Goal: Task Accomplishment & Management: Complete application form

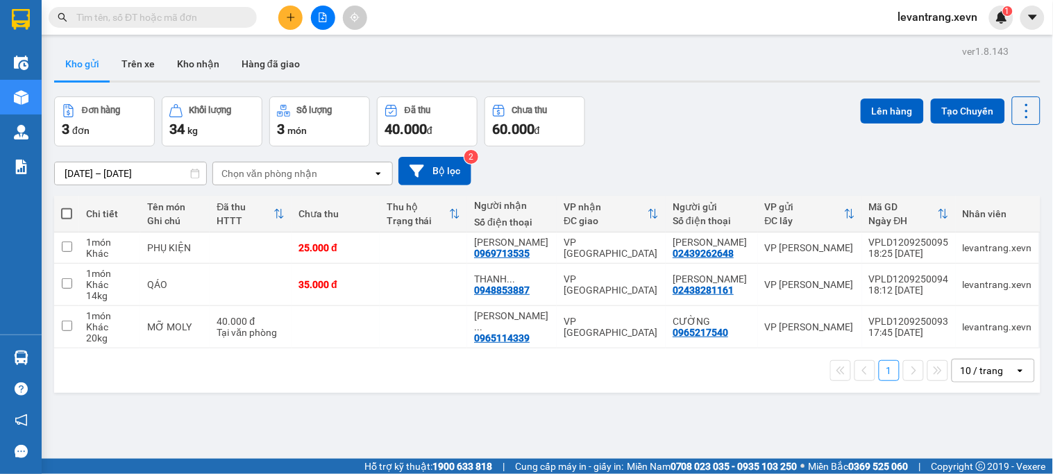
click at [296, 22] on button at bounding box center [290, 18] width 24 height 24
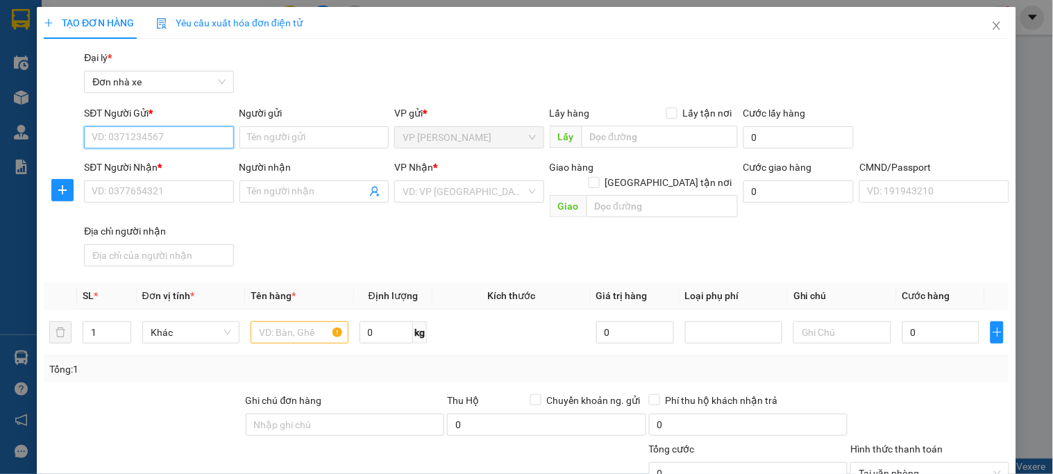
click at [191, 131] on input "SĐT Người Gửi *" at bounding box center [158, 137] width 149 height 22
type input "0984505898"
click at [191, 170] on div "0984505898 - ANH HIỆU" at bounding box center [157, 165] width 131 height 15
type input "ANH HIỆU"
type input "0818839520"
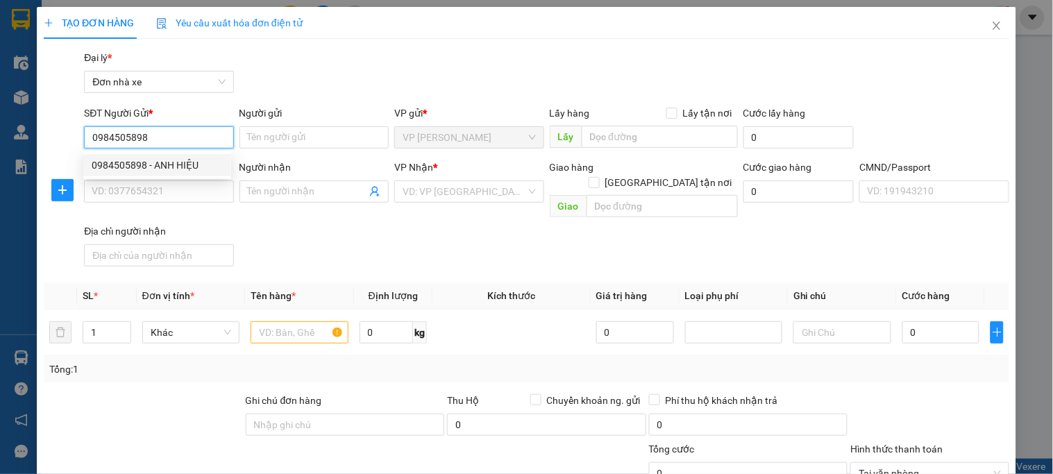
type input "[PERSON_NAME]"
type input "036197004740-[PERSON_NAME][GEOGRAPHIC_DATA], THÔN [GEOGRAPHIC_DATA], [GEOGRAPHI…"
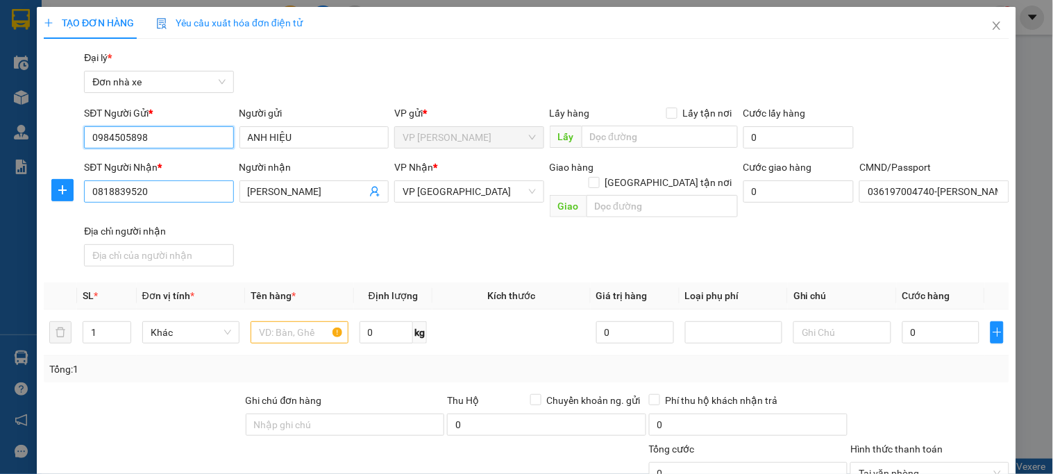
type input "0984505898"
click at [216, 191] on input "0818839520" at bounding box center [158, 191] width 149 height 22
click at [212, 191] on input "0818839520" at bounding box center [158, 191] width 149 height 22
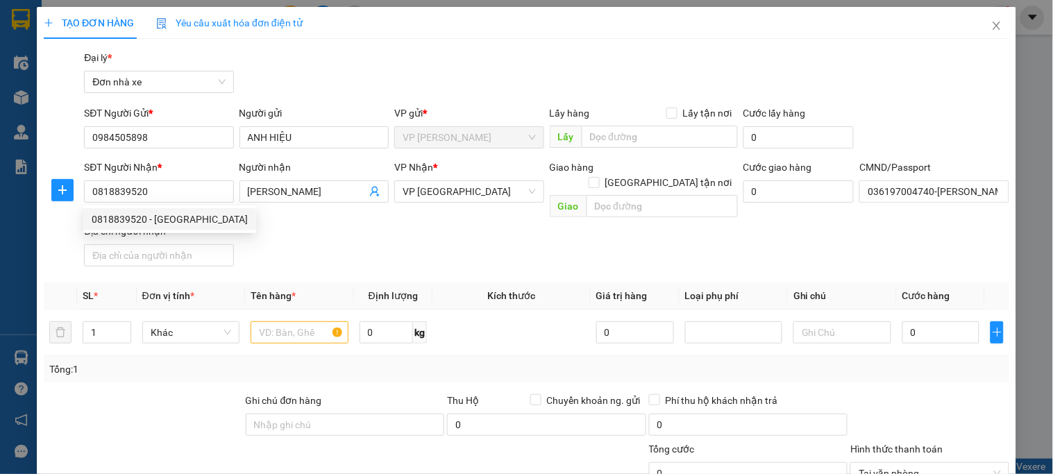
click at [314, 239] on div "SĐT Người Nhận * 0818839520 Người nhận MỸ LINH VP Nhận * VP Nam Định Giao hàng …" at bounding box center [546, 216] width 931 height 112
click at [304, 321] on input "text" at bounding box center [299, 332] width 97 height 22
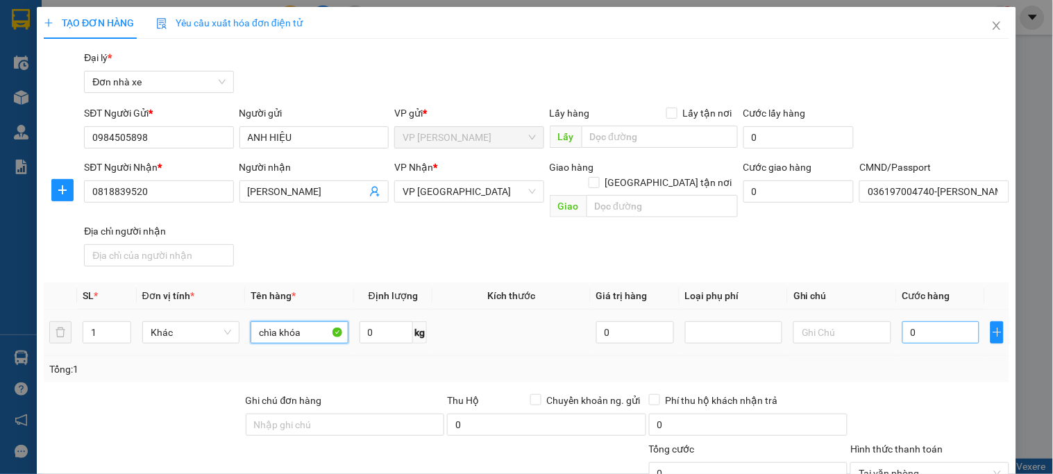
type input "chìa khóa"
click at [925, 323] on input "0" at bounding box center [941, 332] width 78 height 22
type input "2"
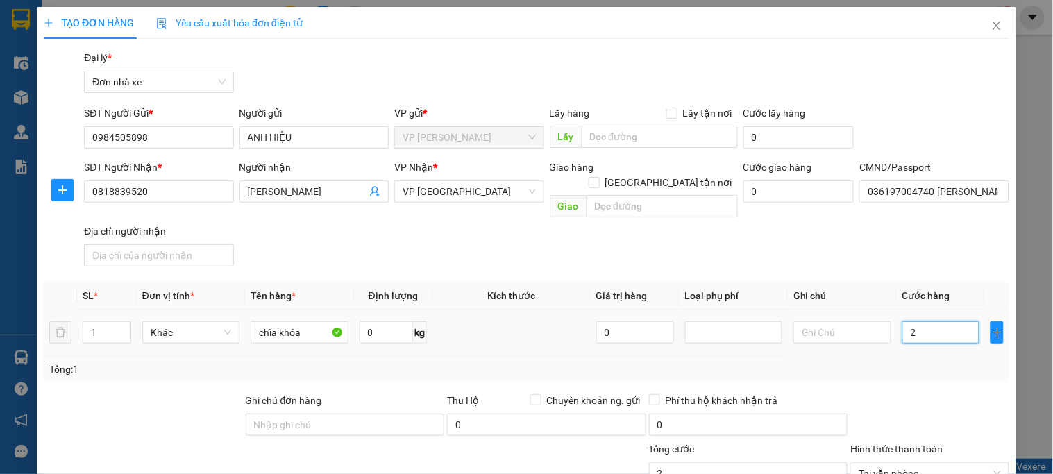
type input "25"
type input "250"
type input "2.500"
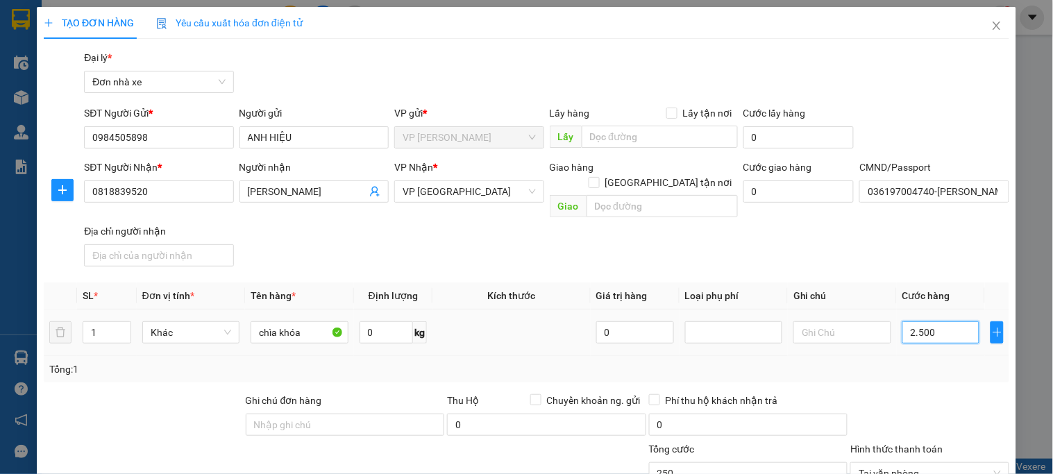
type input "2.500"
type input "25.000"
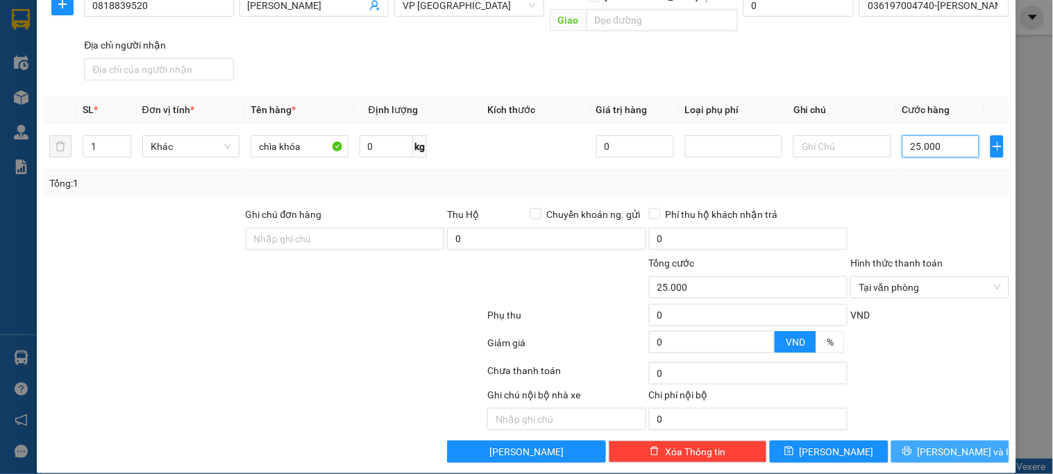
type input "25.000"
click at [958, 444] on span "[PERSON_NAME] và In" at bounding box center [966, 451] width 97 height 15
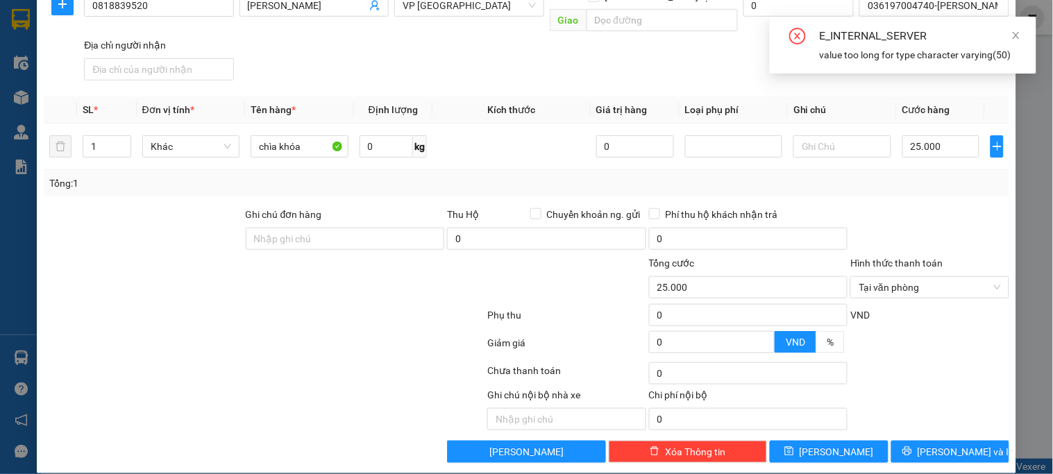
click at [1022, 31] on div "E_INTERNAL_SERVER value too long for type character varying(50)" at bounding box center [903, 45] width 267 height 57
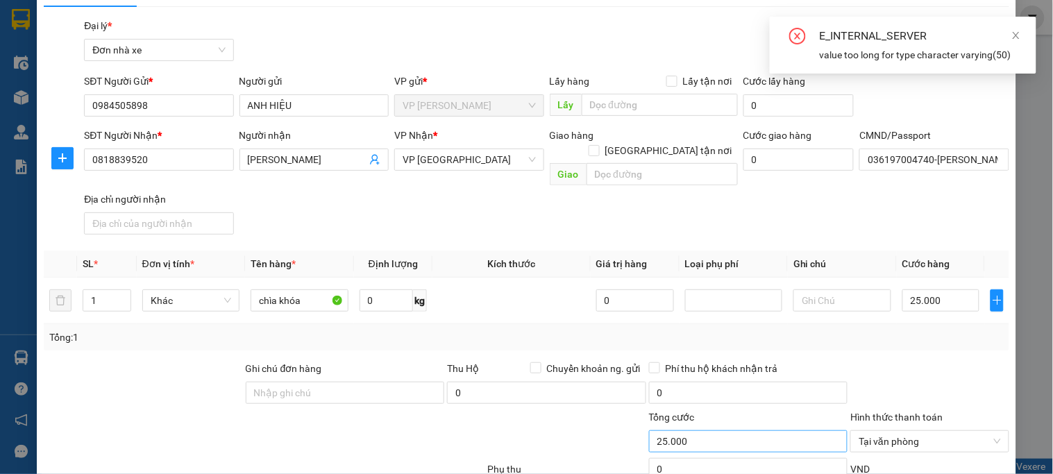
scroll to position [0, 0]
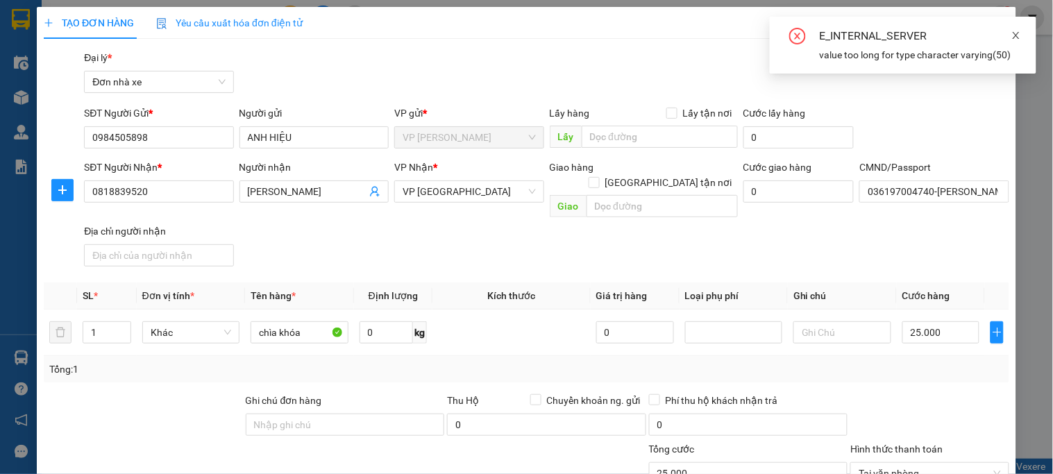
click at [1015, 32] on icon "close" at bounding box center [1016, 36] width 10 height 10
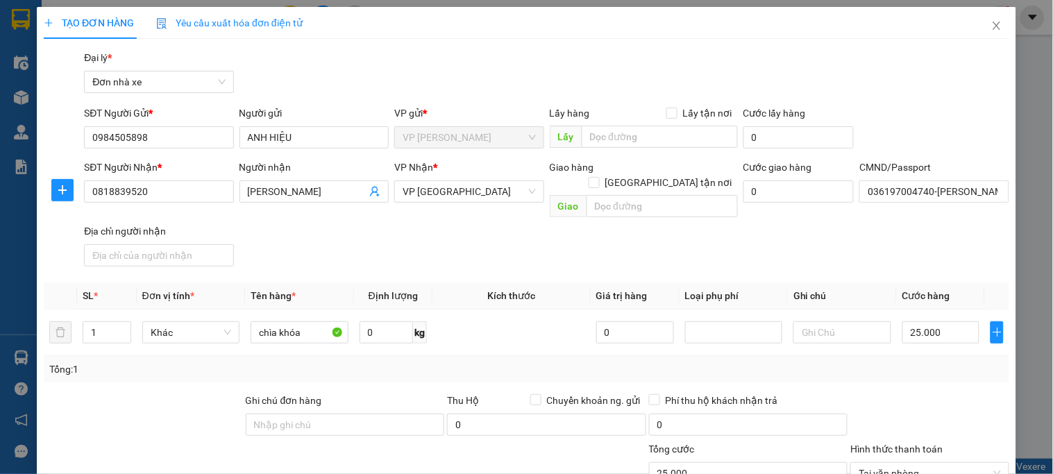
scroll to position [186, 0]
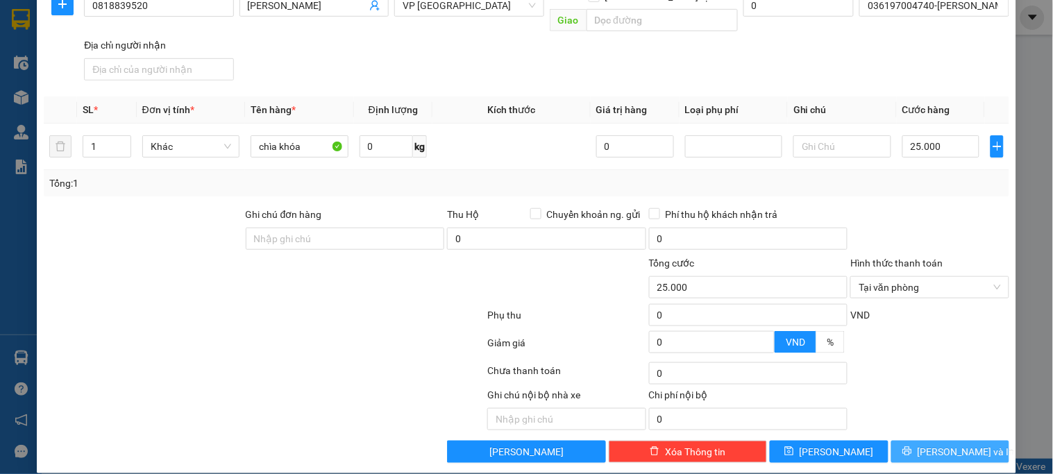
click at [905, 441] on button "[PERSON_NAME] và In" at bounding box center [950, 452] width 118 height 22
click at [925, 441] on button "[PERSON_NAME] và In" at bounding box center [950, 452] width 118 height 22
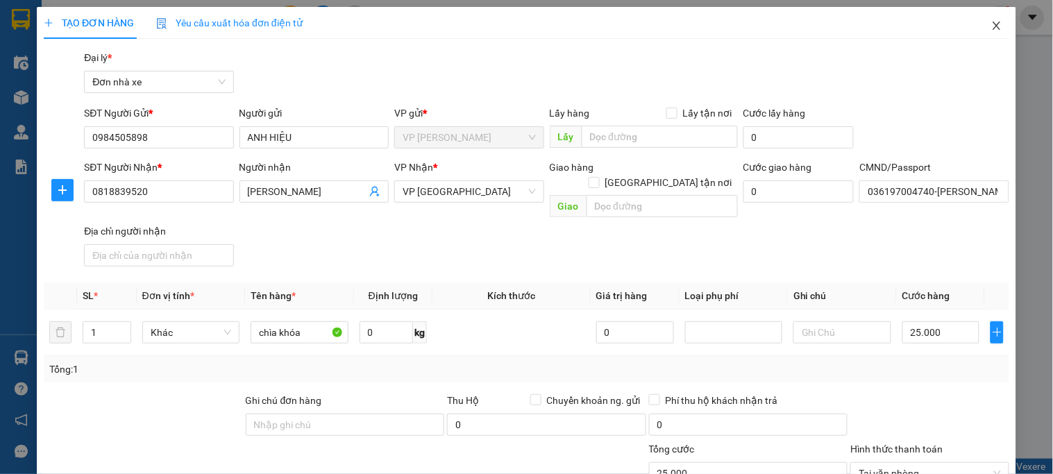
click at [979, 33] on span "Close" at bounding box center [996, 26] width 39 height 39
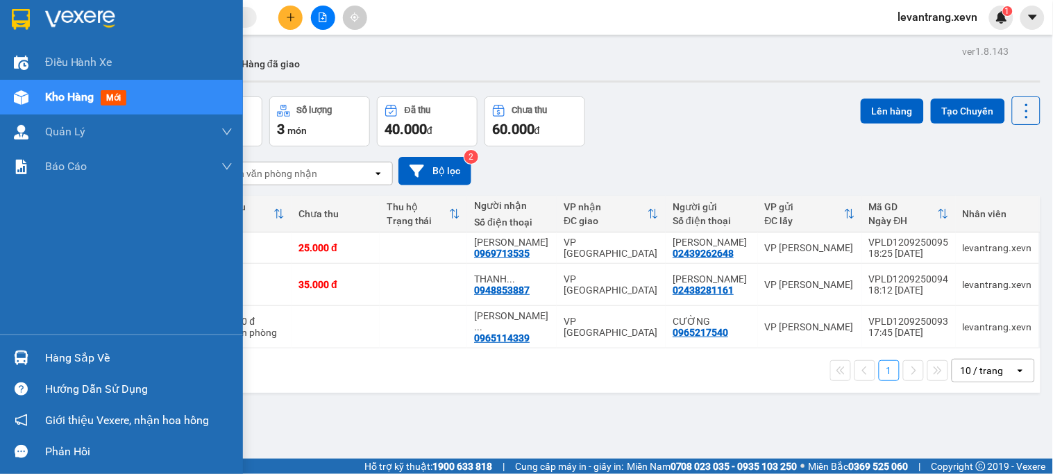
click at [24, 94] on img at bounding box center [21, 97] width 15 height 15
